Goal: Information Seeking & Learning: Learn about a topic

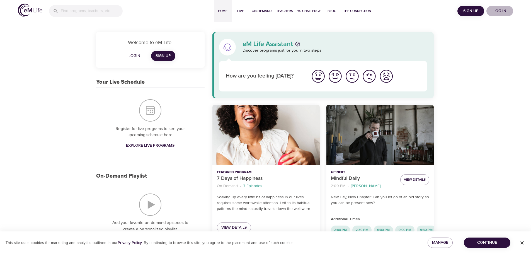
click at [496, 8] on span "Log in" at bounding box center [499, 11] width 22 height 7
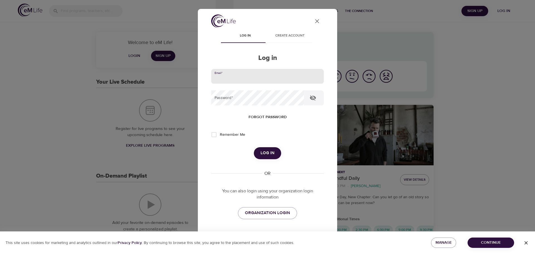
click at [263, 80] on input "email" at bounding box center [267, 76] width 113 height 15
type input "agatabezubik@gmail.com"
click at [228, 138] on label "Remember Me" at bounding box center [226, 135] width 37 height 12
click at [220, 138] on input "Remember Me" at bounding box center [214, 135] width 12 height 12
checkbox input "true"
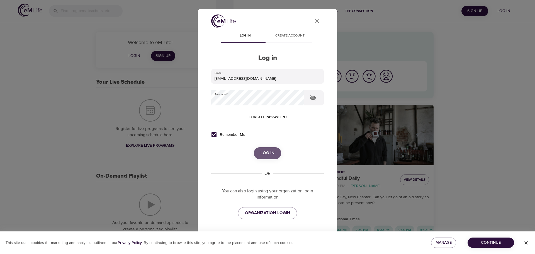
click at [256, 154] on button "Log in" at bounding box center [267, 153] width 27 height 12
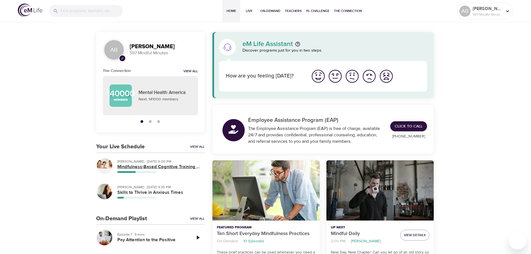
click at [149, 167] on h5 "Mindfulness-Based Cognitive Training (MBCT)" at bounding box center [158, 167] width 83 height 6
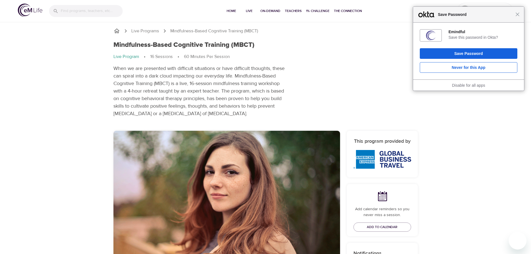
click at [519, 16] on div "Close Save Password" at bounding box center [468, 15] width 111 height 16
click at [517, 16] on span "Close" at bounding box center [517, 14] width 4 height 4
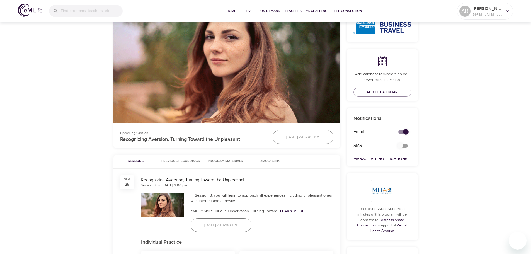
scroll to position [167, 0]
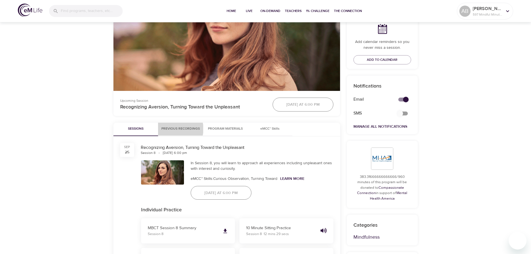
click at [175, 129] on span "Previous Recordings" at bounding box center [180, 129] width 38 height 6
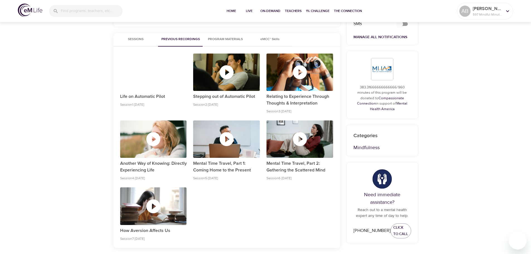
scroll to position [251, 0]
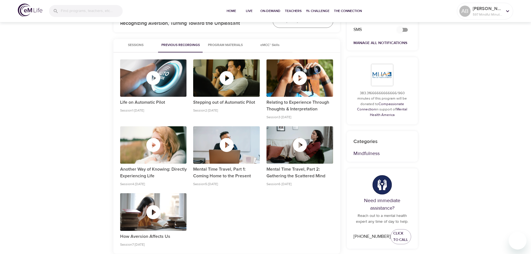
click at [303, 150] on icon "button" at bounding box center [300, 145] width 14 height 14
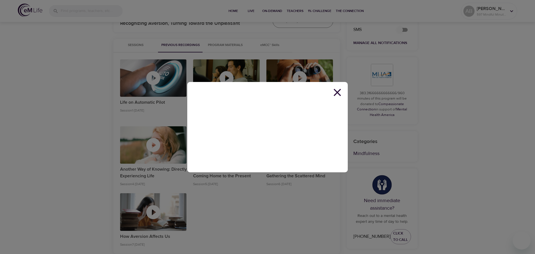
click at [333, 93] on icon at bounding box center [337, 92] width 13 height 13
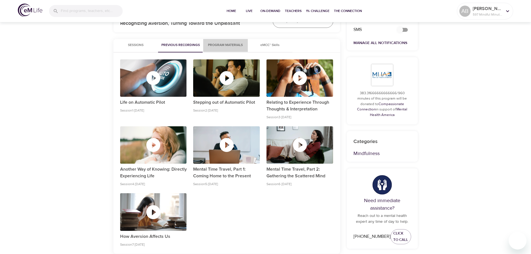
click at [218, 47] on span "Program Materials" at bounding box center [225, 45] width 38 height 6
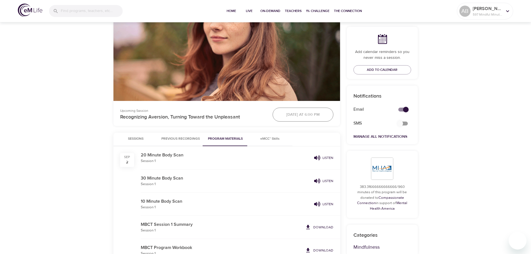
scroll to position [84, 0]
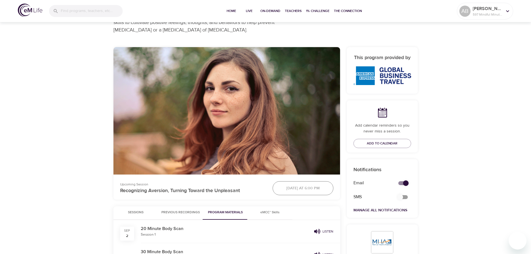
click at [142, 211] on span "Sessions" at bounding box center [136, 212] width 38 height 6
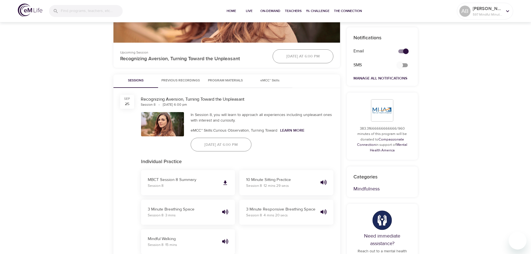
scroll to position [195, 0]
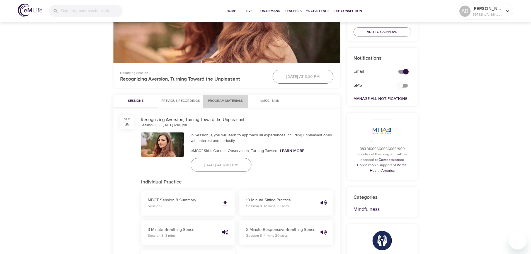
click at [224, 100] on span "Program Materials" at bounding box center [225, 101] width 38 height 6
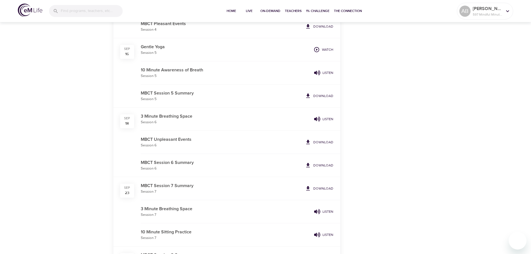
scroll to position [557, 0]
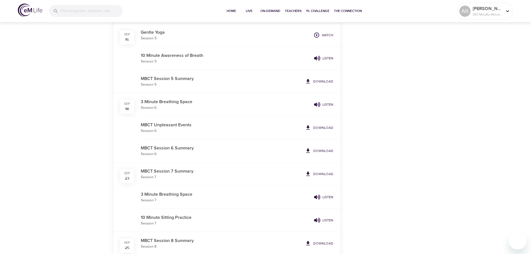
click at [319, 129] on p "Download" at bounding box center [323, 127] width 20 height 5
click at [320, 153] on p "Download" at bounding box center [323, 150] width 20 height 5
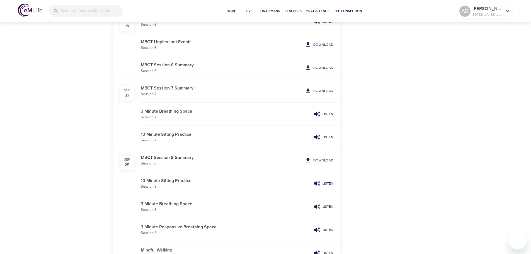
scroll to position [641, 0]
click at [313, 92] on span "Download" at bounding box center [319, 90] width 28 height 6
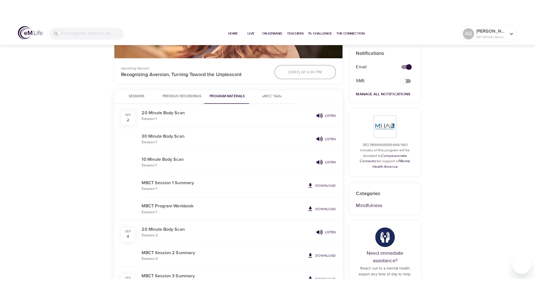
scroll to position [223, 0]
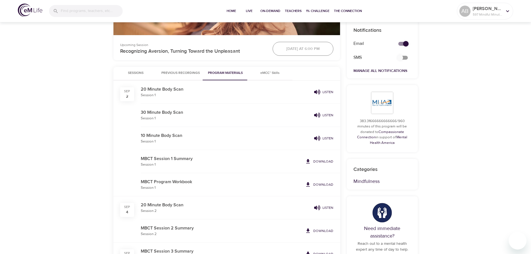
click at [330, 184] on p "Download" at bounding box center [323, 184] width 20 height 5
click at [140, 70] on button "Sessions" at bounding box center [135, 73] width 45 height 13
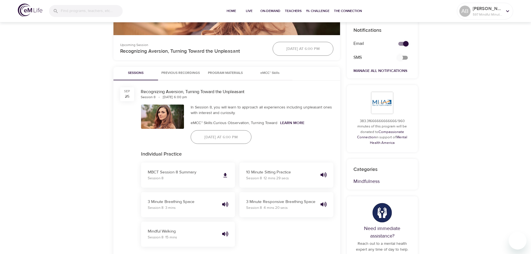
click at [157, 74] on button "Sessions" at bounding box center [135, 73] width 45 height 13
click at [165, 74] on span "Previous Recordings" at bounding box center [180, 73] width 38 height 6
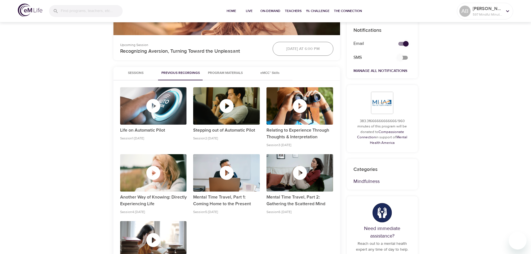
click at [299, 173] on icon "button" at bounding box center [299, 172] width 17 height 17
